Goal: Task Accomplishment & Management: Manage account settings

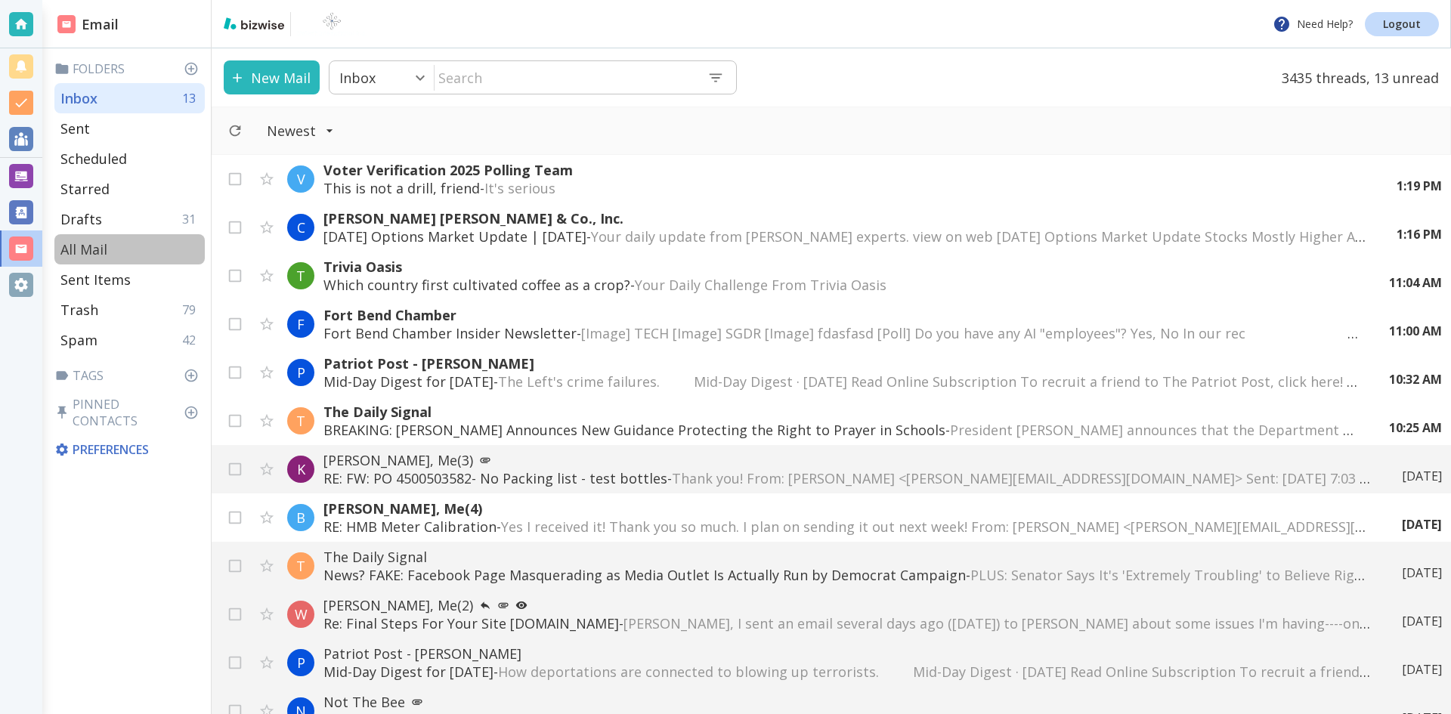
click at [93, 246] on p "All Mail" at bounding box center [83, 249] width 47 height 18
type input "5"
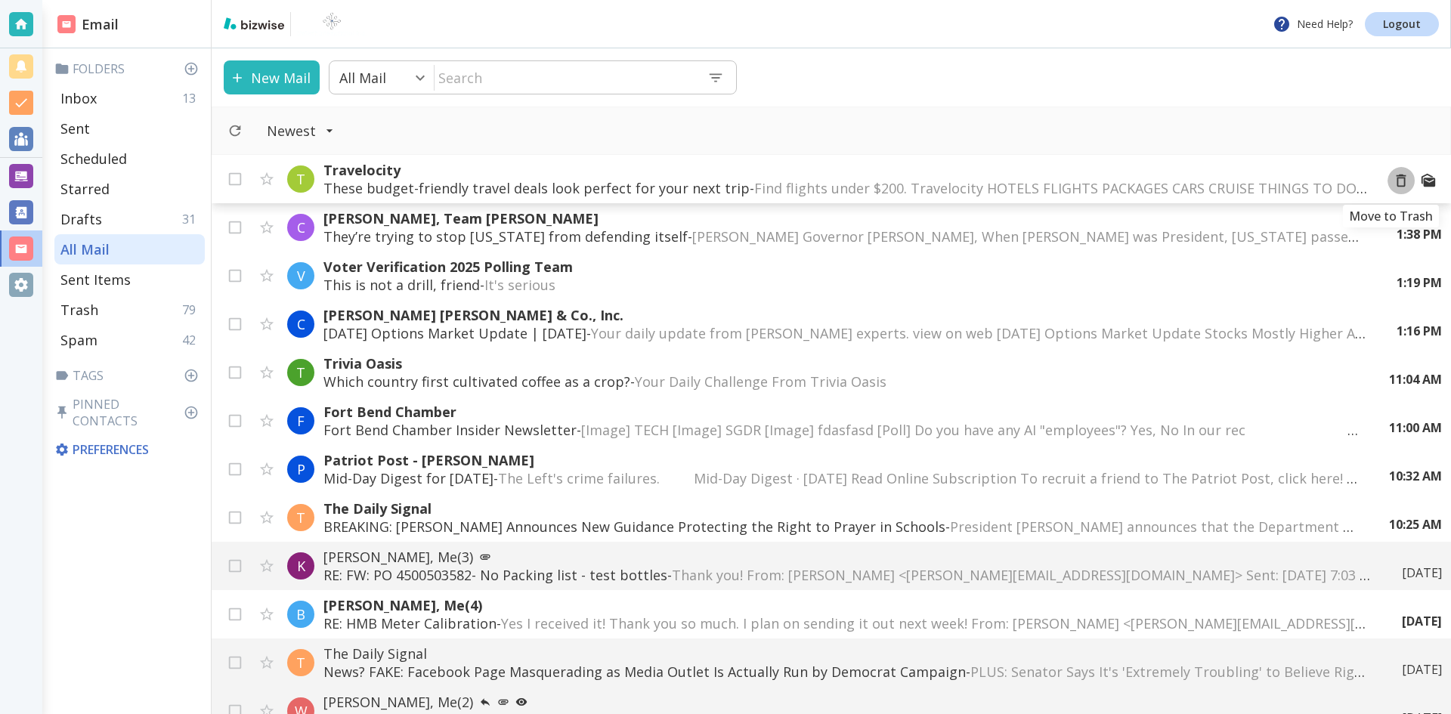
click at [1393, 181] on icon "Move to Trash" at bounding box center [1401, 180] width 17 height 17
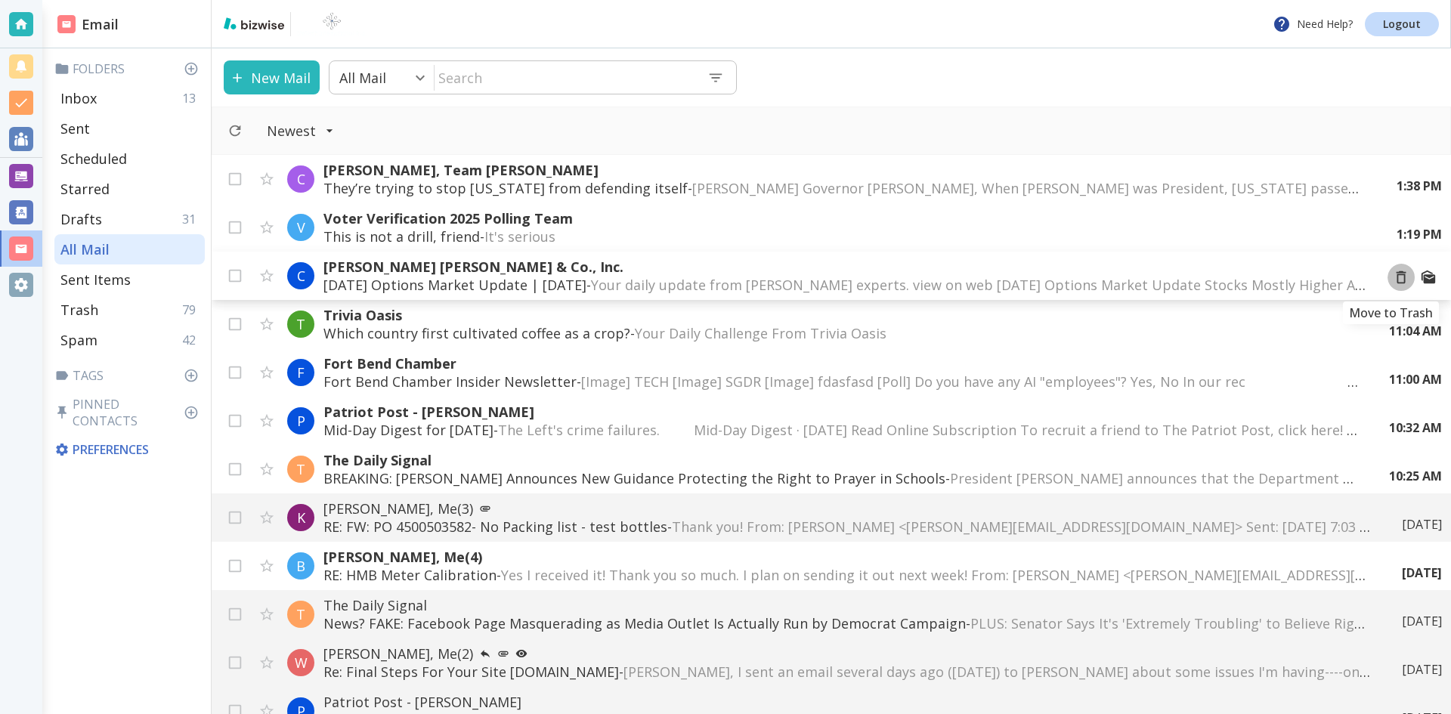
click at [1393, 277] on icon "Move to Trash" at bounding box center [1401, 277] width 17 height 17
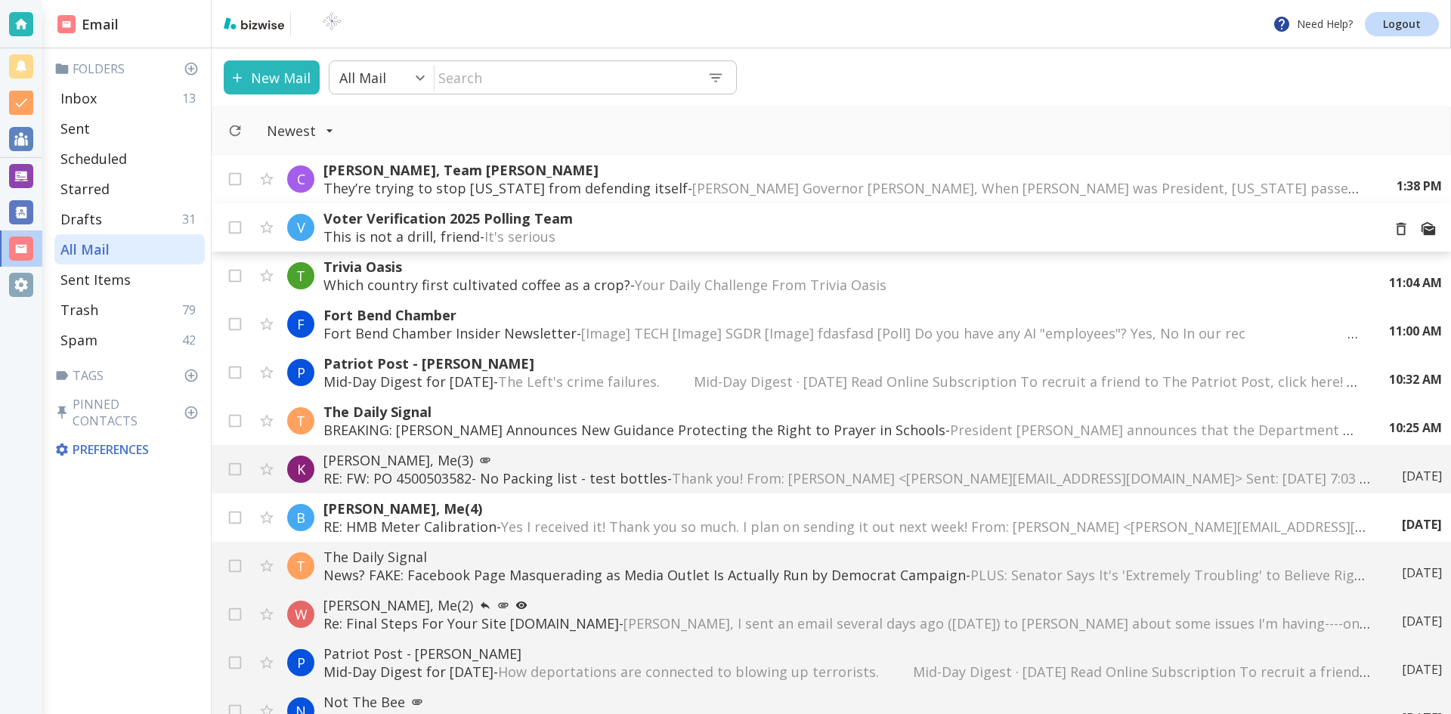
click at [440, 215] on p "Voter Verification 2025 Polling Team" at bounding box center [847, 218] width 1046 height 18
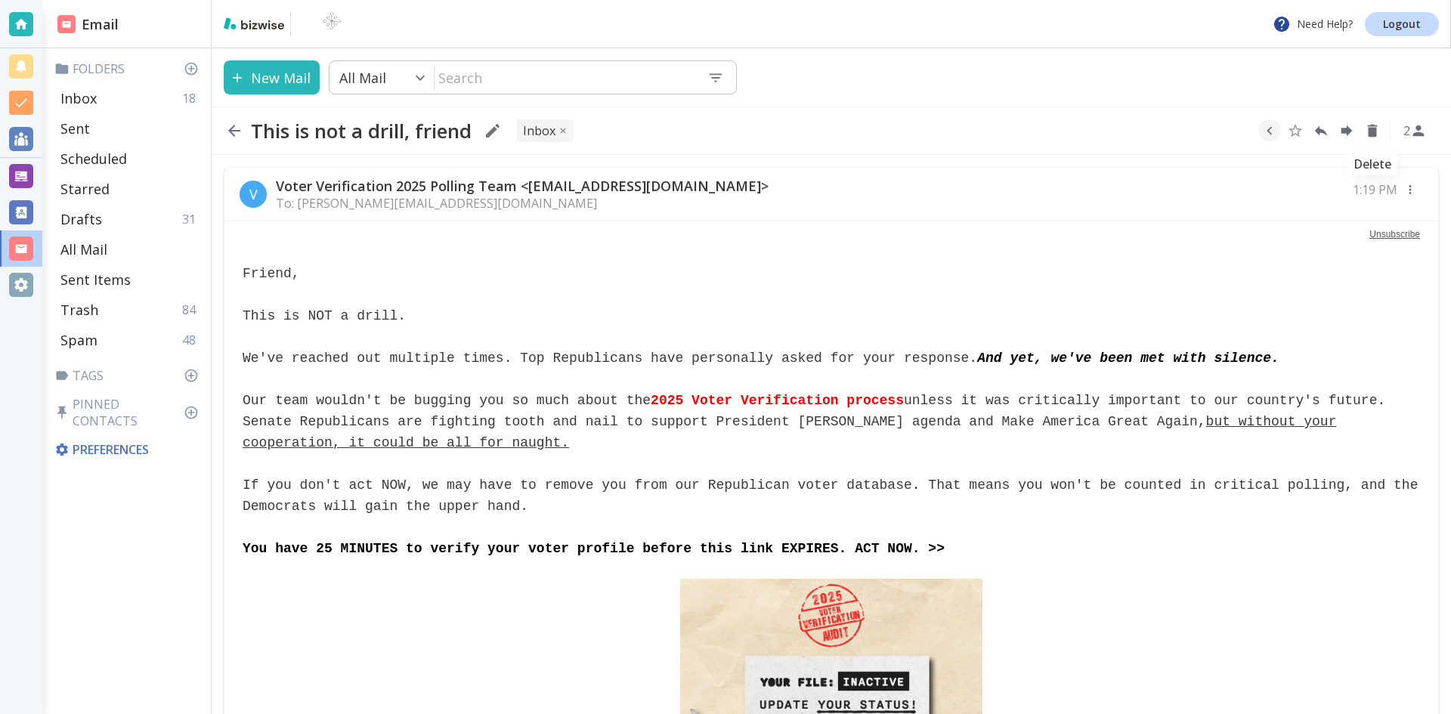
click at [1374, 128] on icon "Delete" at bounding box center [1373, 131] width 10 height 13
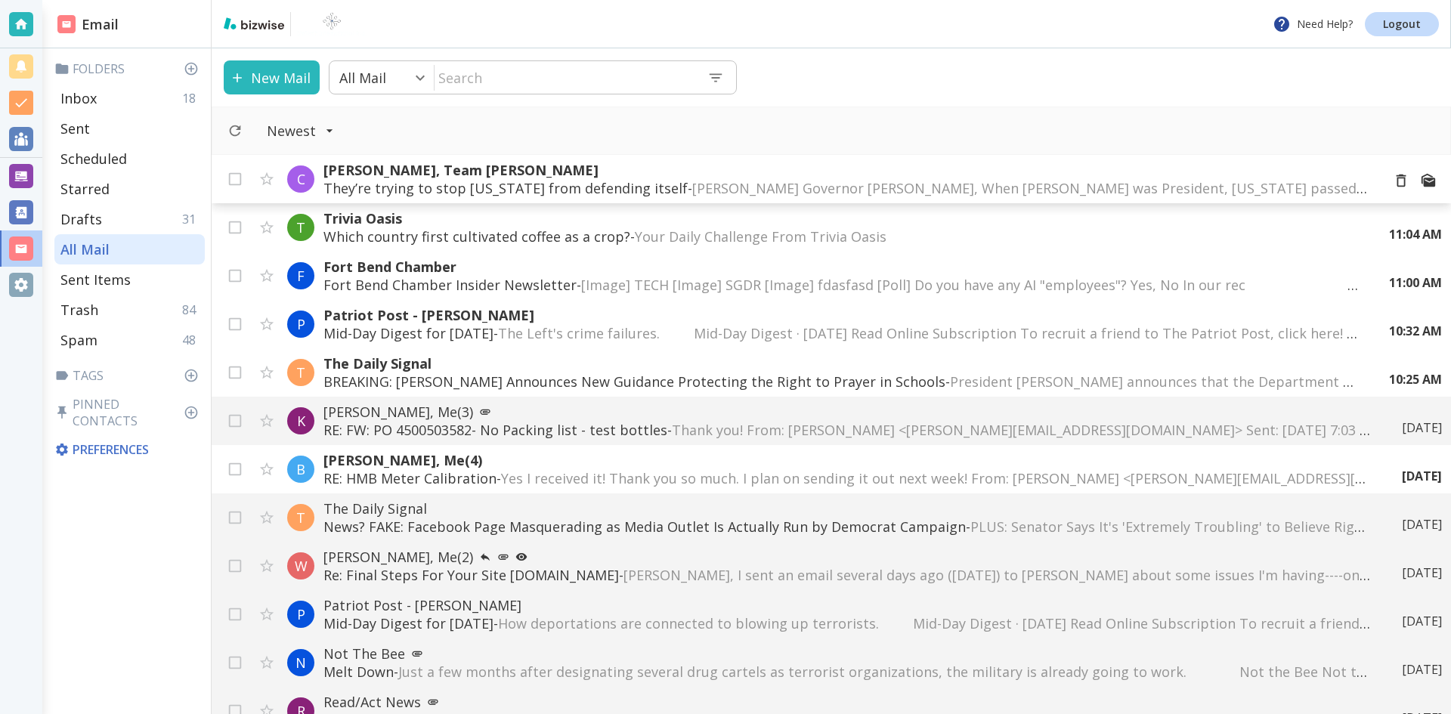
click at [723, 178] on p "[PERSON_NAME], Team [PERSON_NAME]" at bounding box center [847, 170] width 1046 height 18
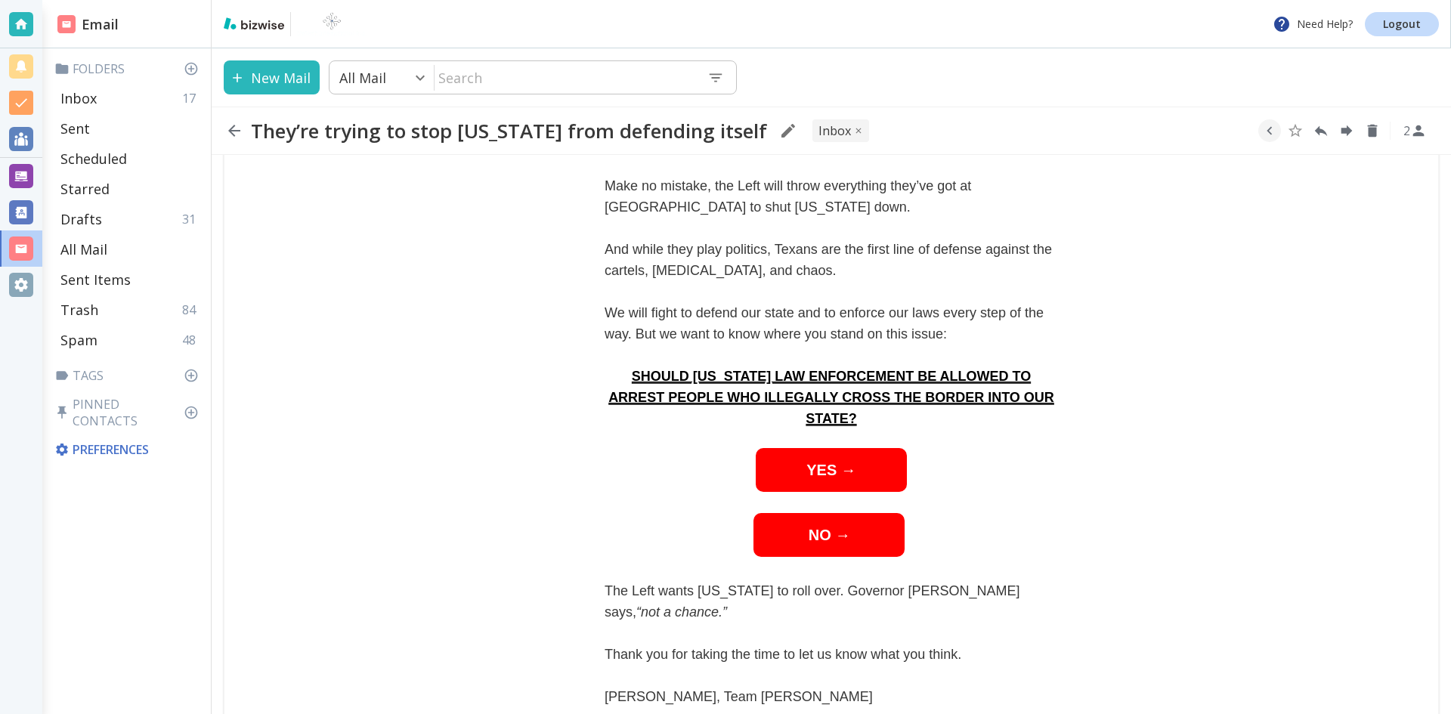
scroll to position [529, 0]
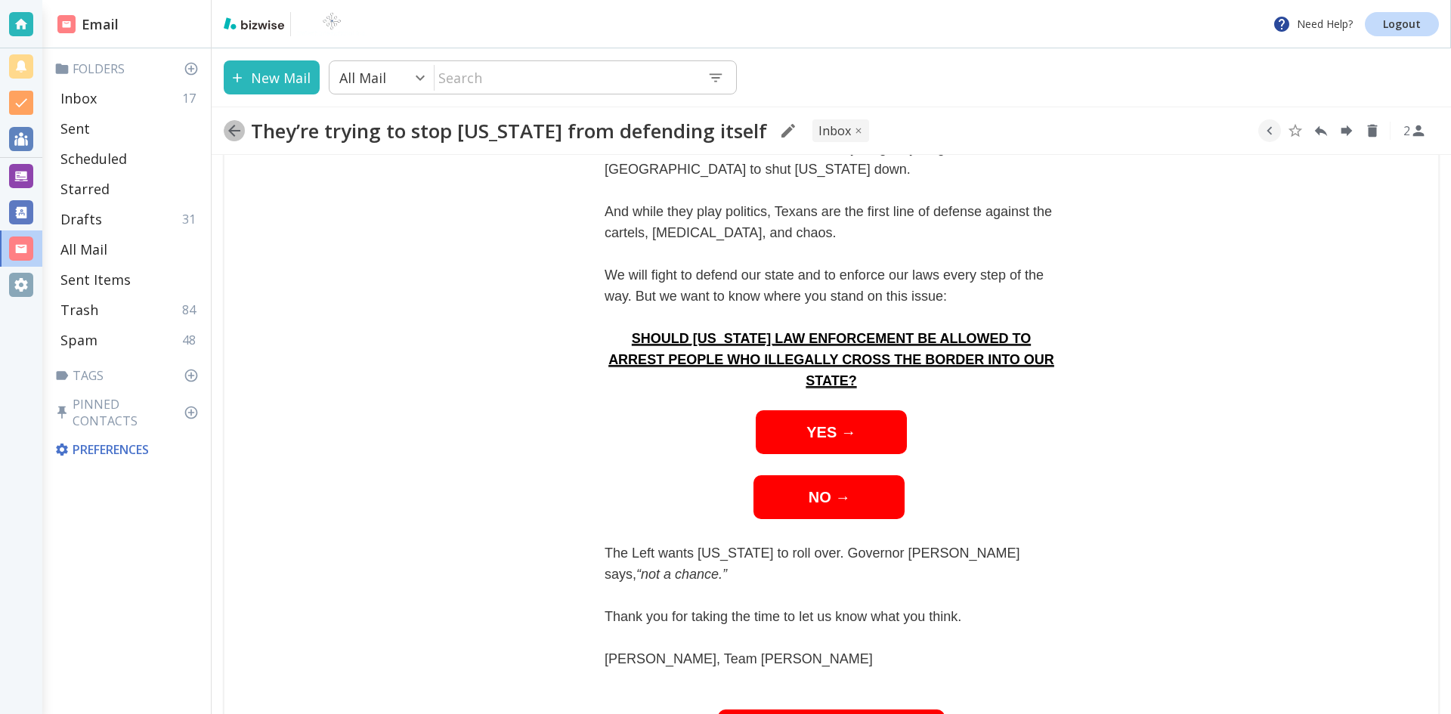
click at [234, 128] on icon "button" at bounding box center [234, 131] width 18 height 18
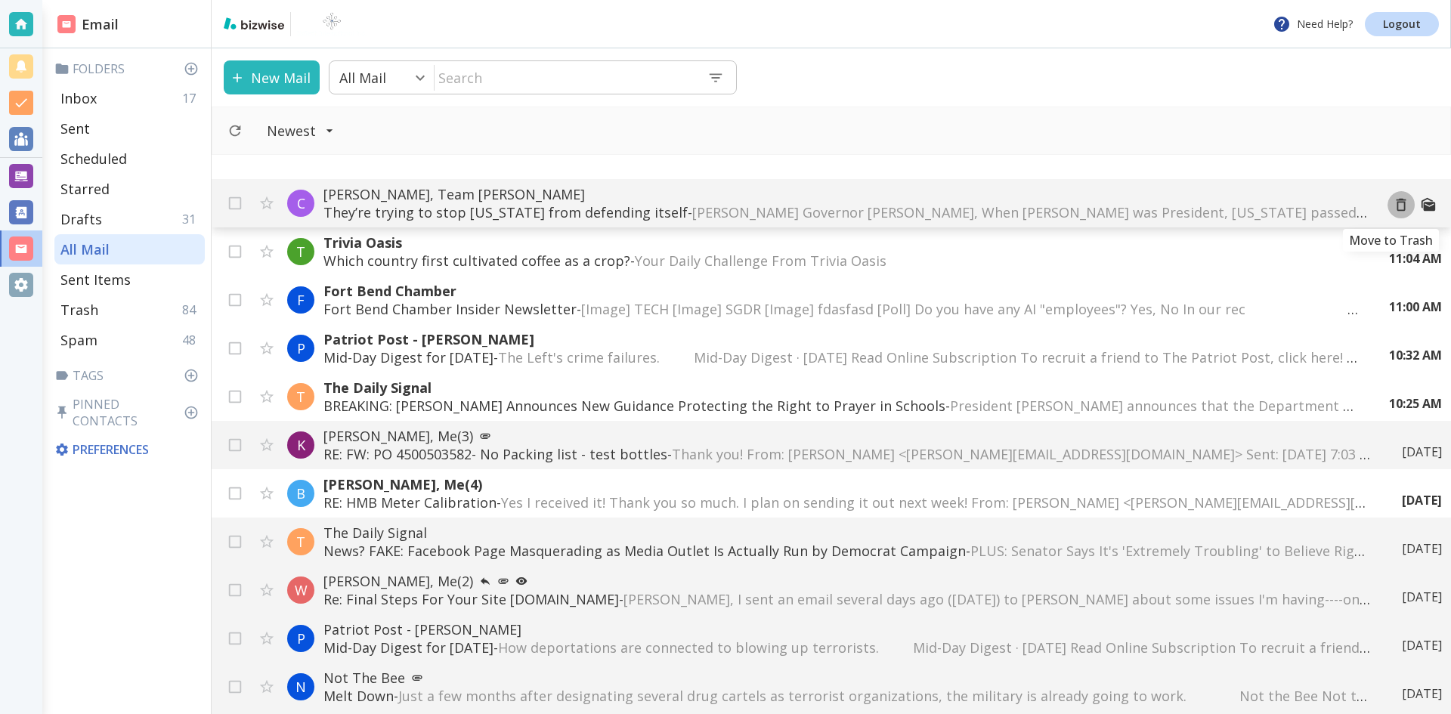
click at [1393, 203] on icon "Move to Trash" at bounding box center [1401, 205] width 17 height 17
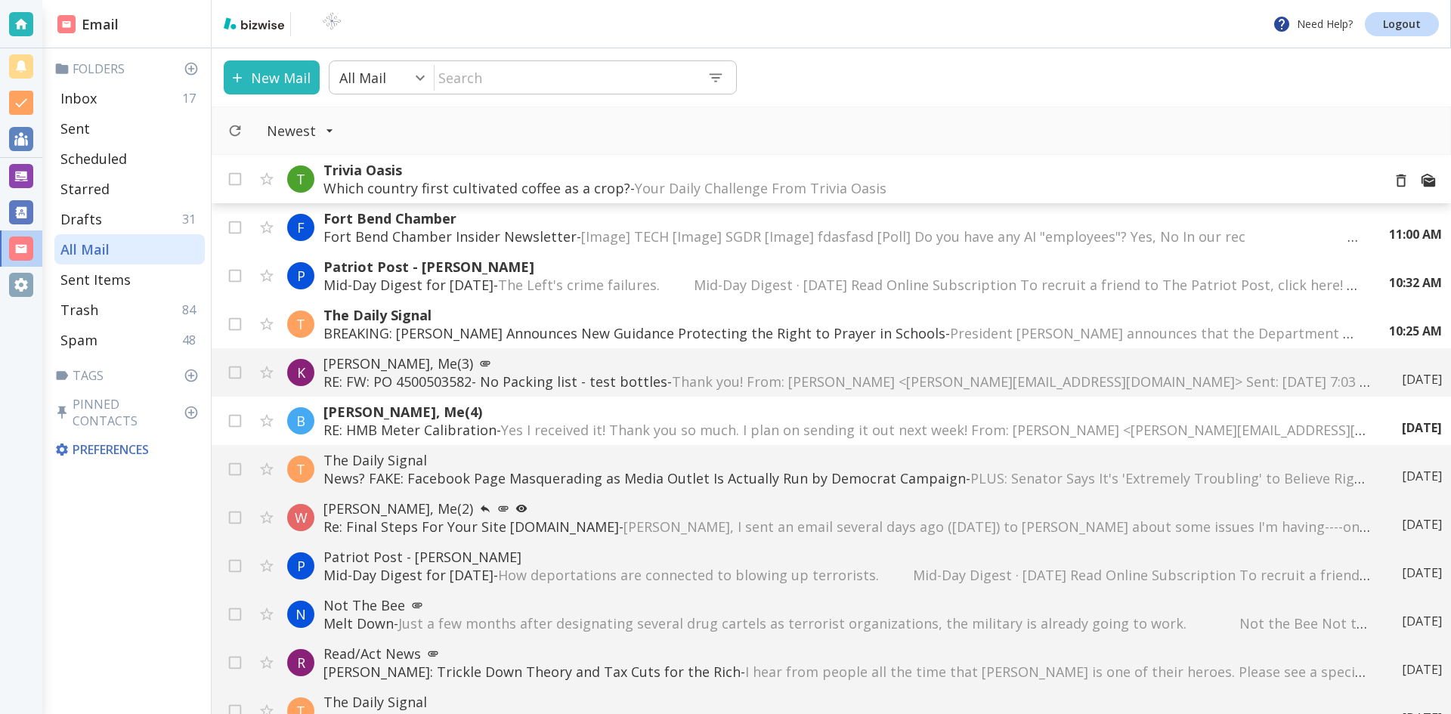
click at [537, 181] on p "Which country first cultivated coffee as a crop? - Your Daily Challenge From Tr…" at bounding box center [847, 188] width 1046 height 18
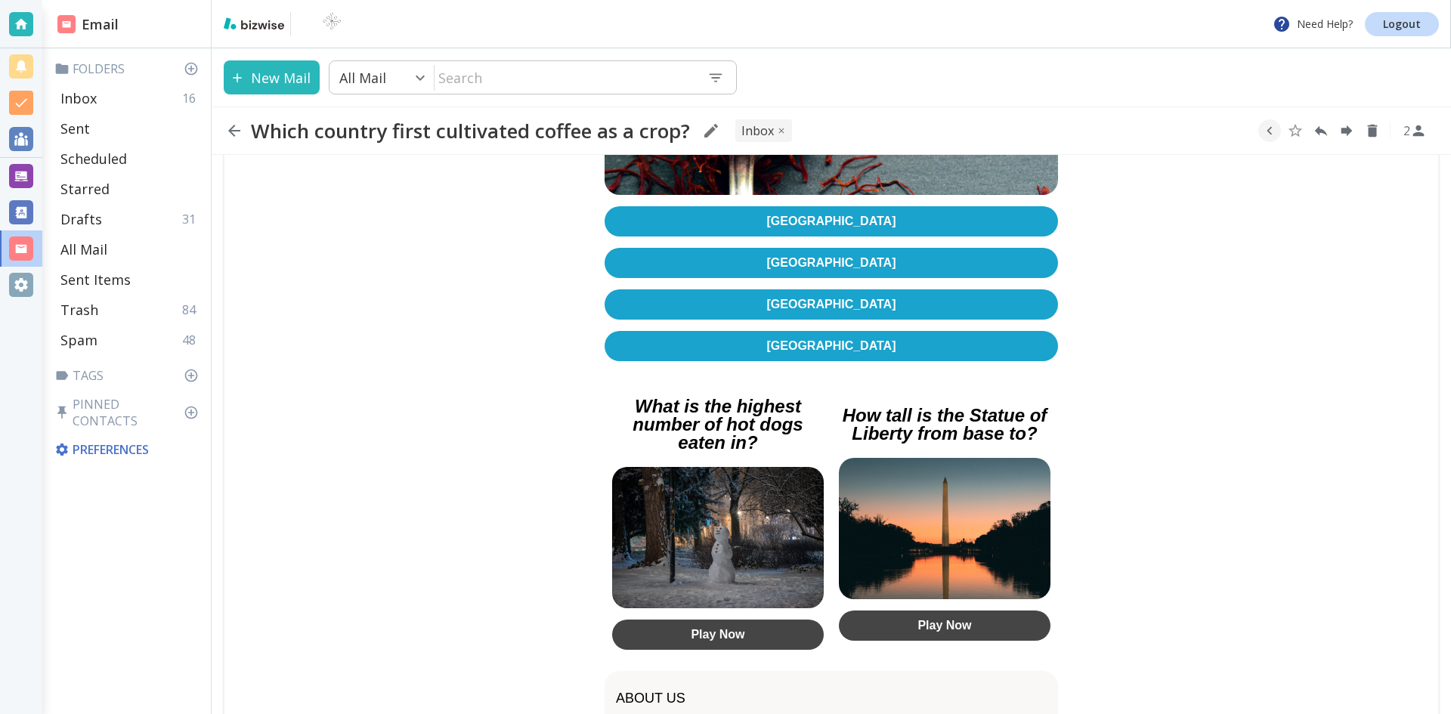
scroll to position [529, 0]
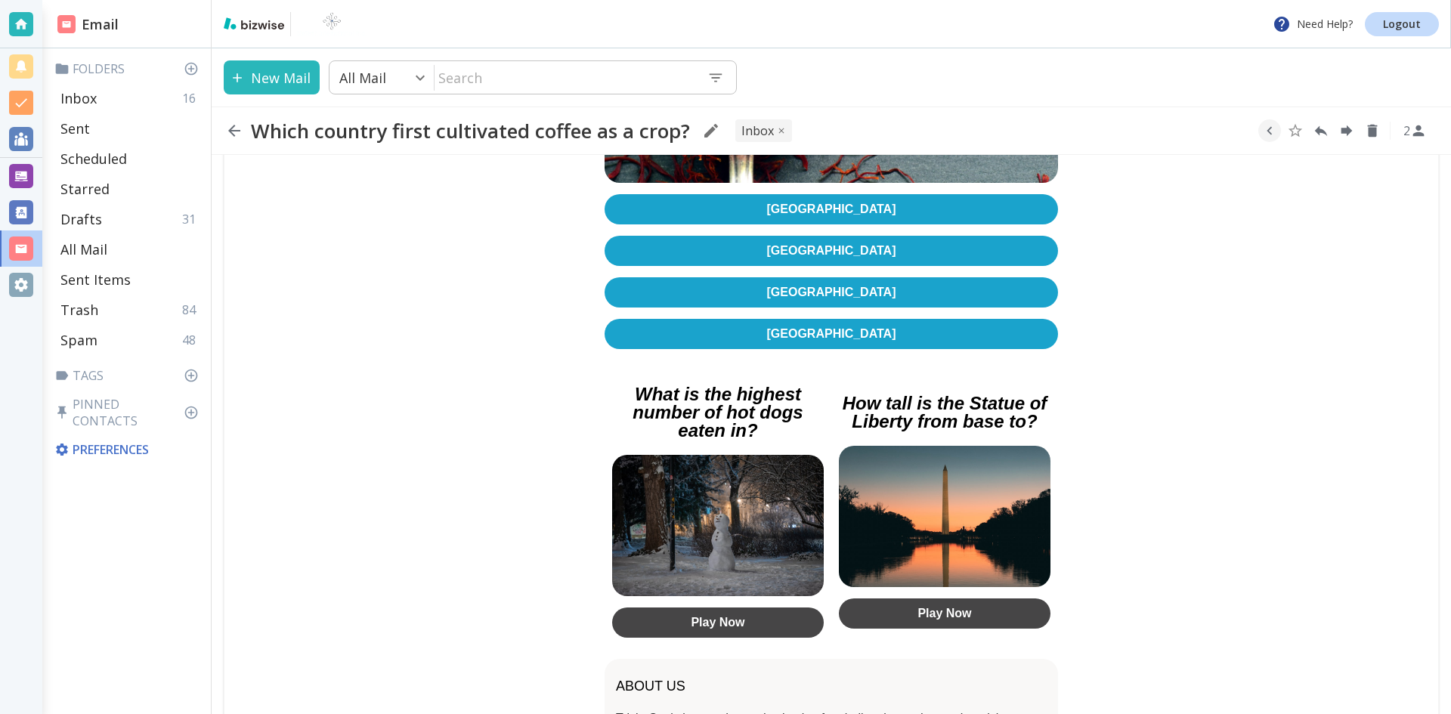
click at [827, 286] on link "[GEOGRAPHIC_DATA]" at bounding box center [832, 292] width 454 height 30
